Goal: Transaction & Acquisition: Purchase product/service

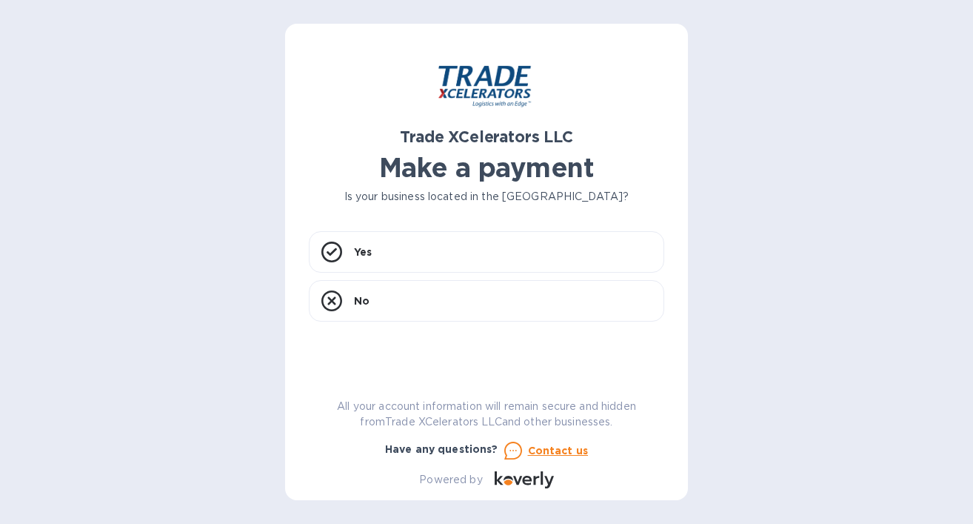
click at [214, 232] on div "Trade XCelerators LLC Make a payment Is your business located in [GEOGRAPHIC_DA…" at bounding box center [486, 262] width 973 height 524
click at [333, 258] on icon at bounding box center [331, 251] width 21 height 21
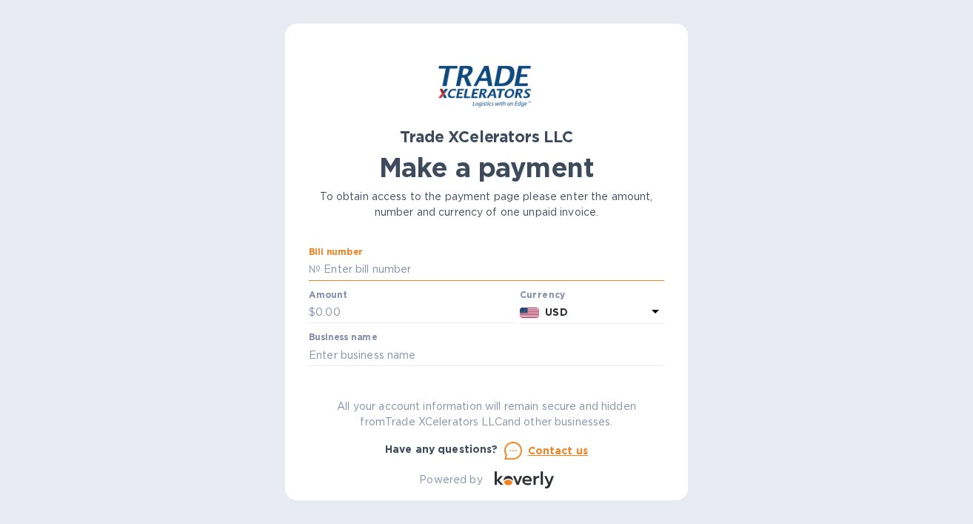
click at [400, 265] on input "text" at bounding box center [493, 269] width 344 height 22
paste input "7506414-1"
type input "7506414-1"
click at [438, 352] on input "text" at bounding box center [486, 355] width 355 height 22
type input "THEBRAINPROJECT AMERICA INC."
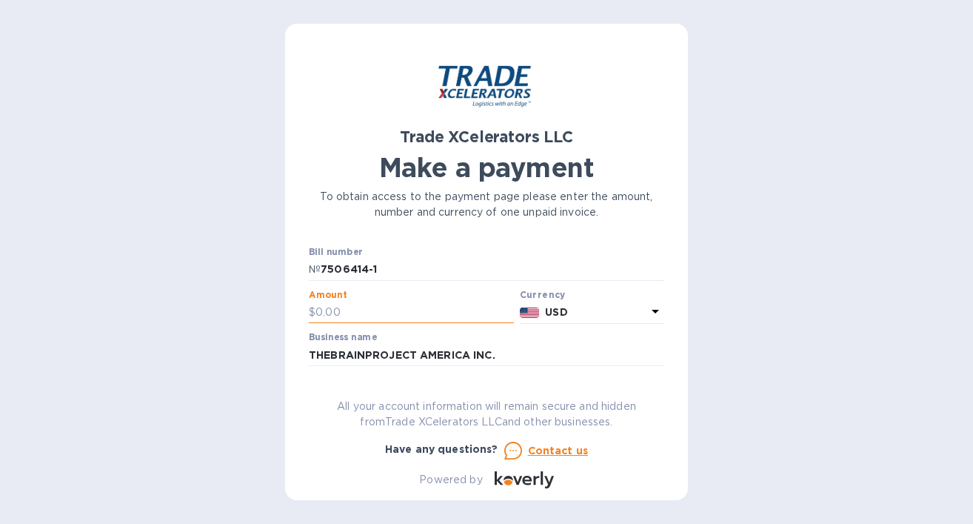
click at [366, 318] on input "text" at bounding box center [414, 312] width 198 height 22
type input "803.36"
click at [386, 387] on div "Trade XCelerators LLC Make a payment To obtain access to the payment page pleas…" at bounding box center [486, 267] width 355 height 441
click at [413, 268] on input "7506414-1" at bounding box center [493, 269] width 344 height 22
click at [354, 255] on label "Bill number" at bounding box center [335, 252] width 53 height 9
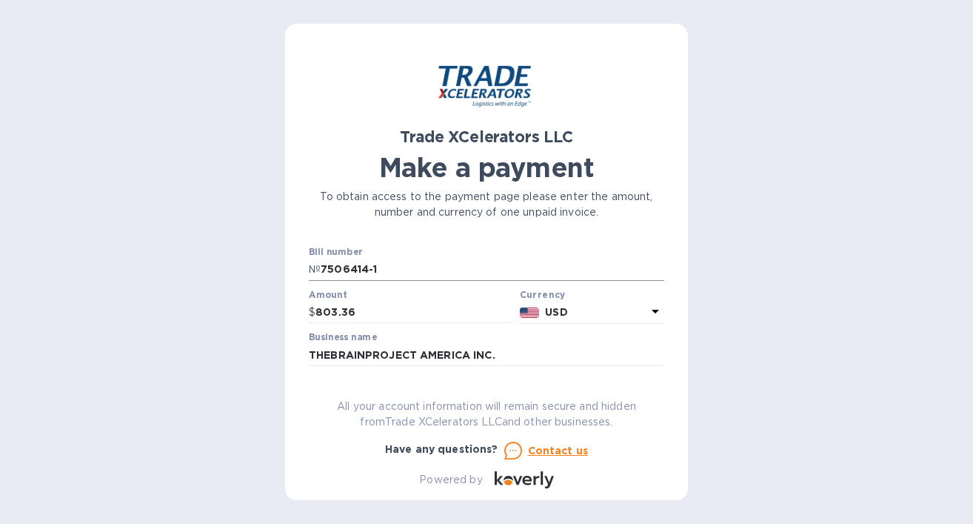
click at [390, 268] on input "7506414-1" at bounding box center [493, 269] width 344 height 22
click at [386, 258] on input "7506414-1" at bounding box center [493, 269] width 344 height 22
